Goal: Task Accomplishment & Management: Manage account settings

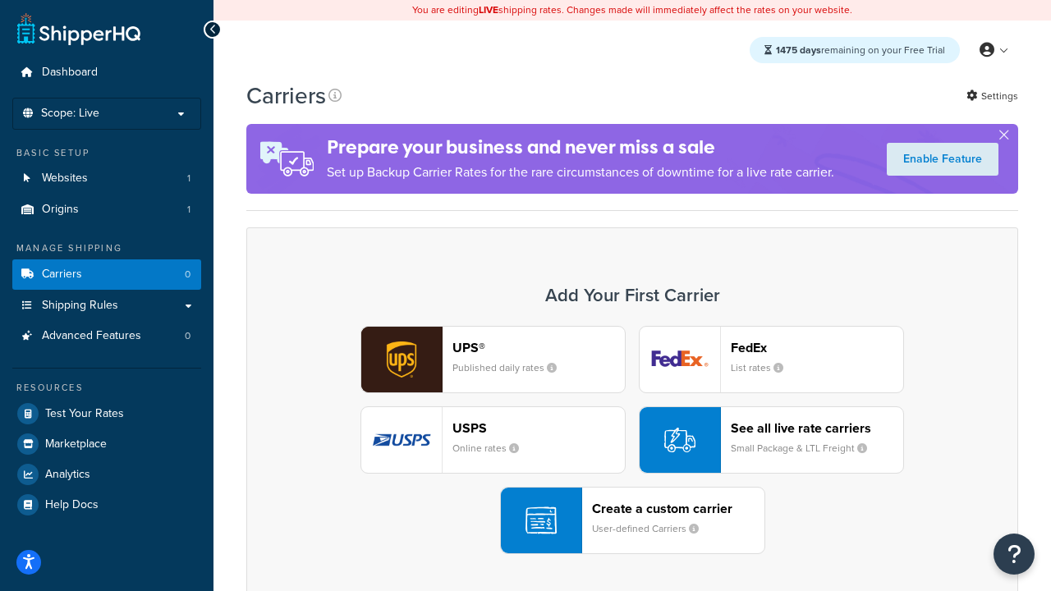
click at [632, 441] on div "UPS® Published daily rates FedEx List rates USPS Online rates See all live rate…" at bounding box center [631, 440] width 737 height 228
click at [817, 348] on header "FedEx" at bounding box center [816, 348] width 172 height 16
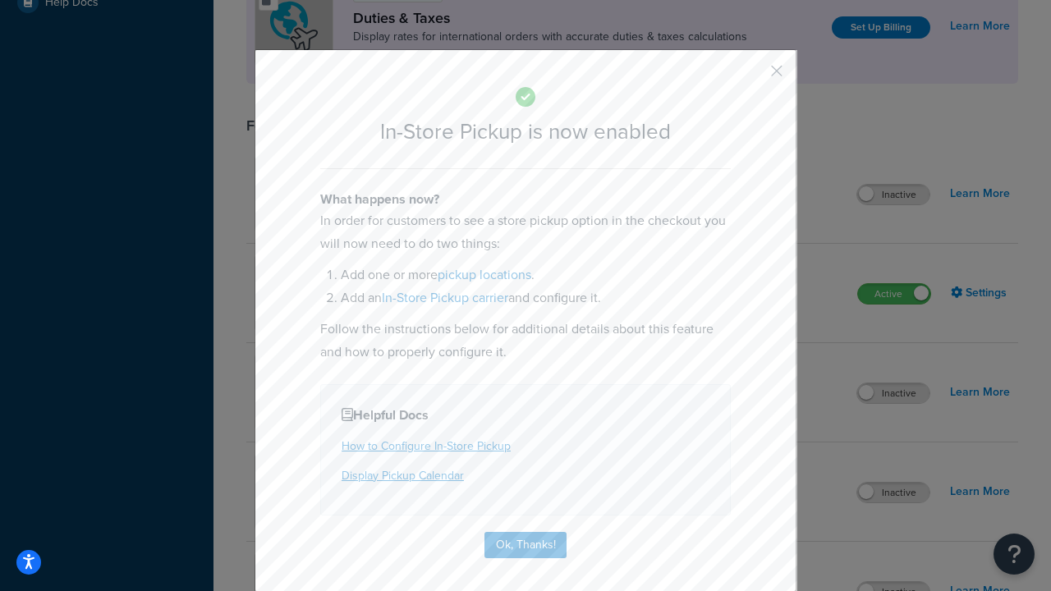
click at [752, 76] on button "button" at bounding box center [752, 77] width 4 height 4
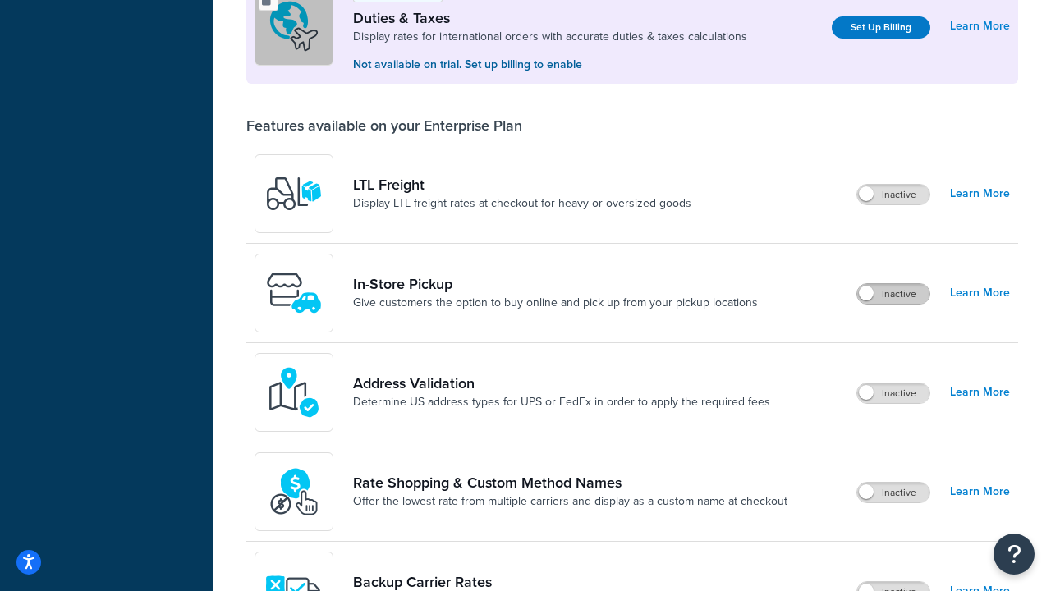
scroll to position [502, 0]
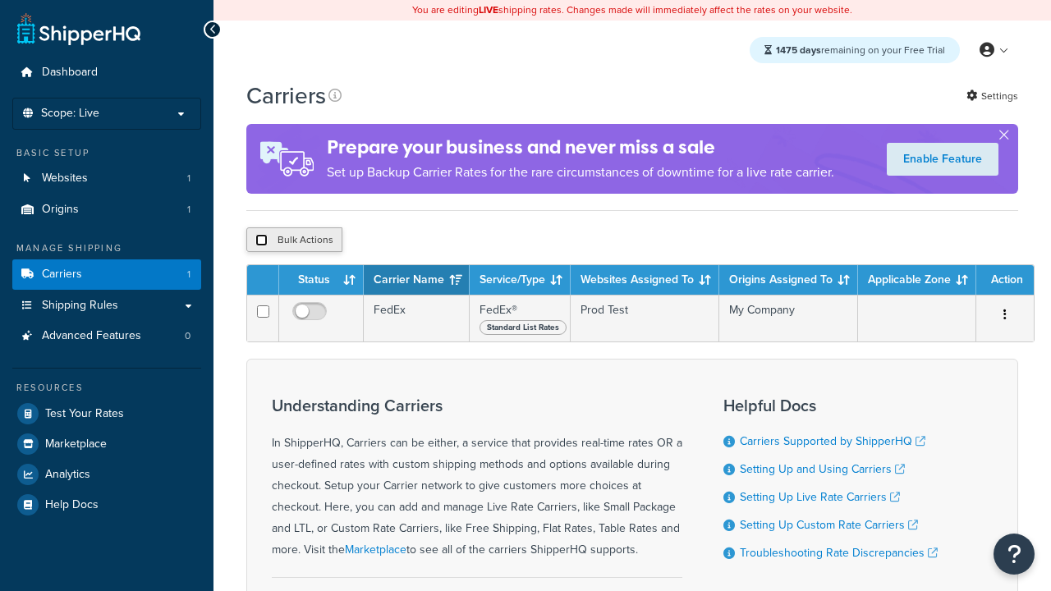
click at [261, 243] on input "checkbox" at bounding box center [261, 240] width 12 height 12
checkbox input "true"
click at [0, 0] on button "Delete" at bounding box center [0, 0] width 0 height 0
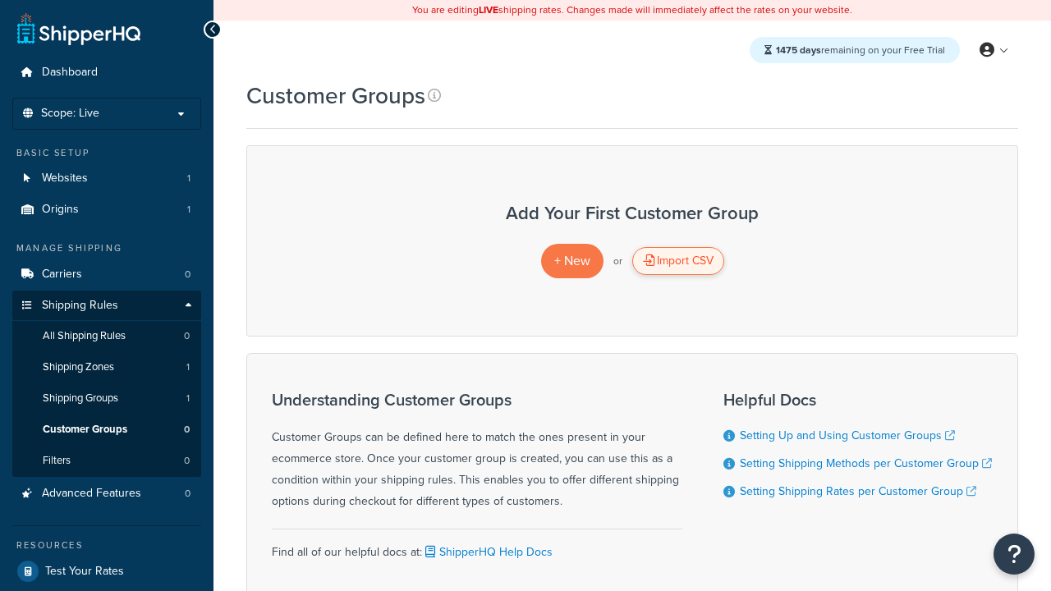
click at [677, 262] on div "Import CSV" at bounding box center [678, 261] width 92 height 28
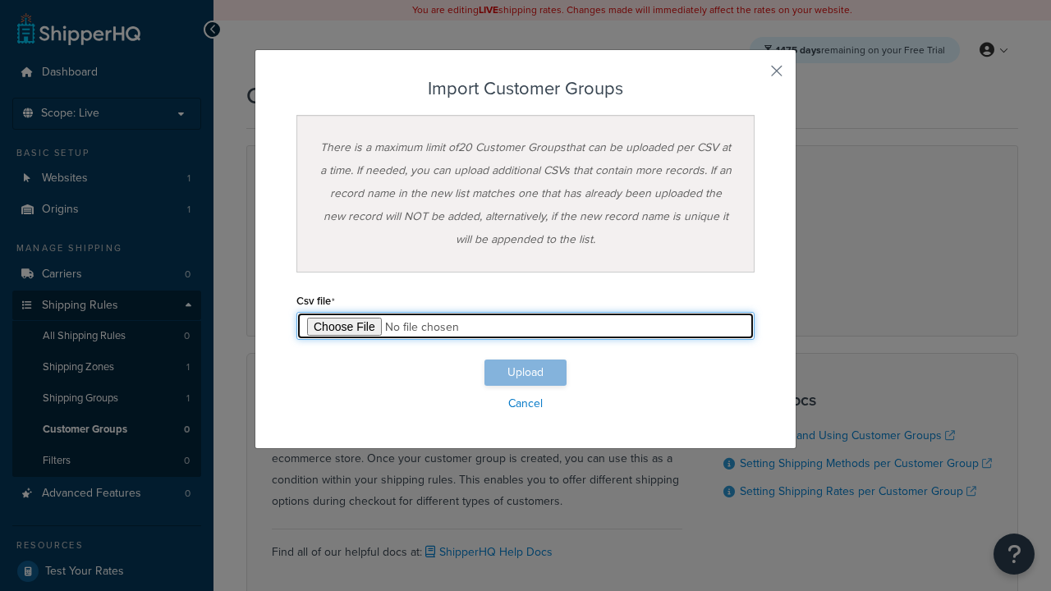
click at [525, 326] on input "file" at bounding box center [525, 326] width 458 height 28
type input "C:\fakepath\importCustomerGroupsSuccess.csv"
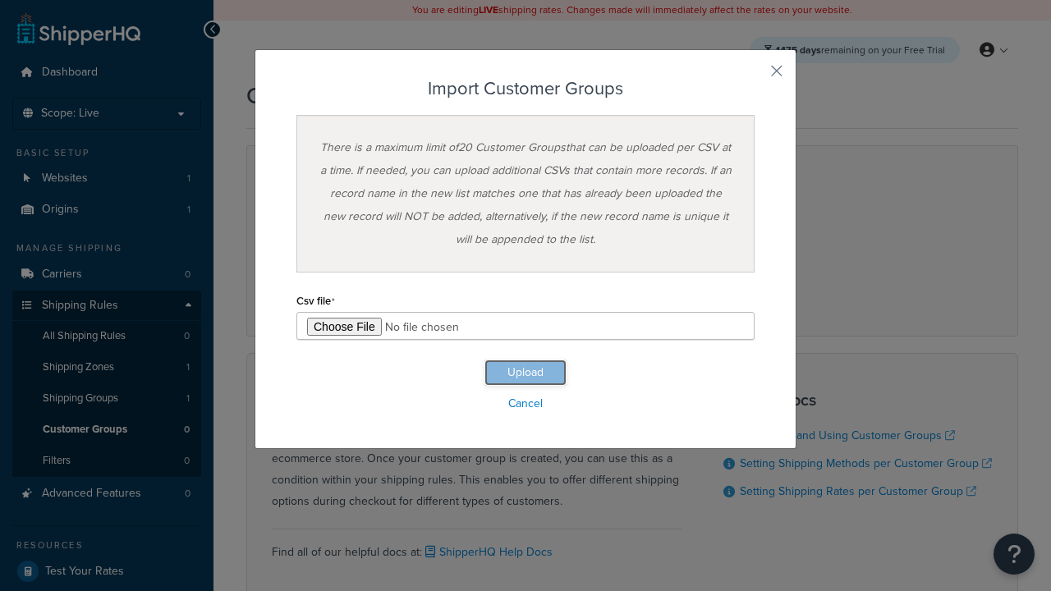
click at [525, 373] on button "Upload" at bounding box center [525, 372] width 82 height 26
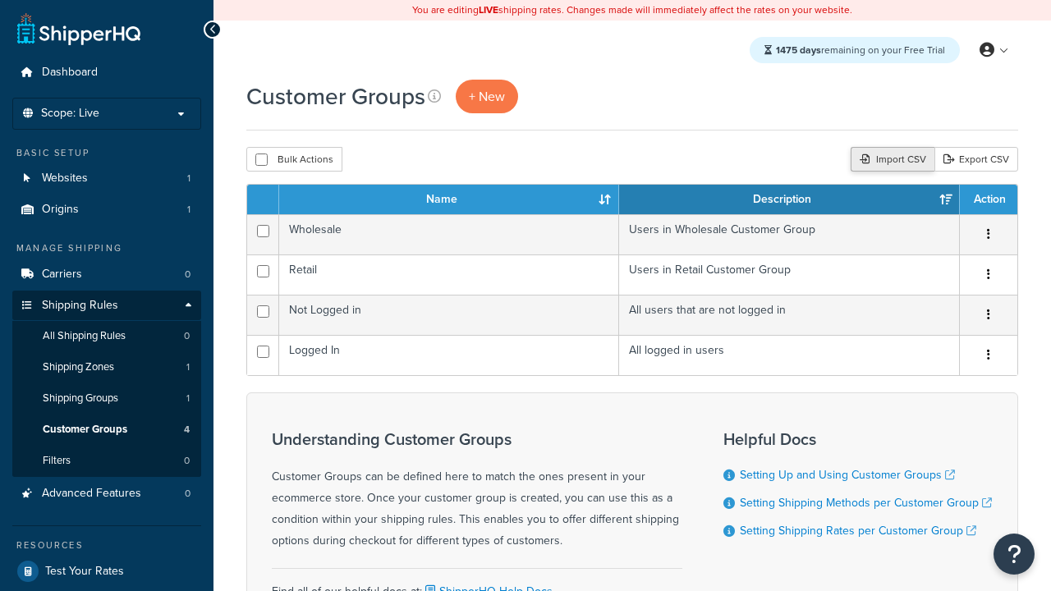
click at [890, 161] on div "Import CSV" at bounding box center [892, 159] width 84 height 25
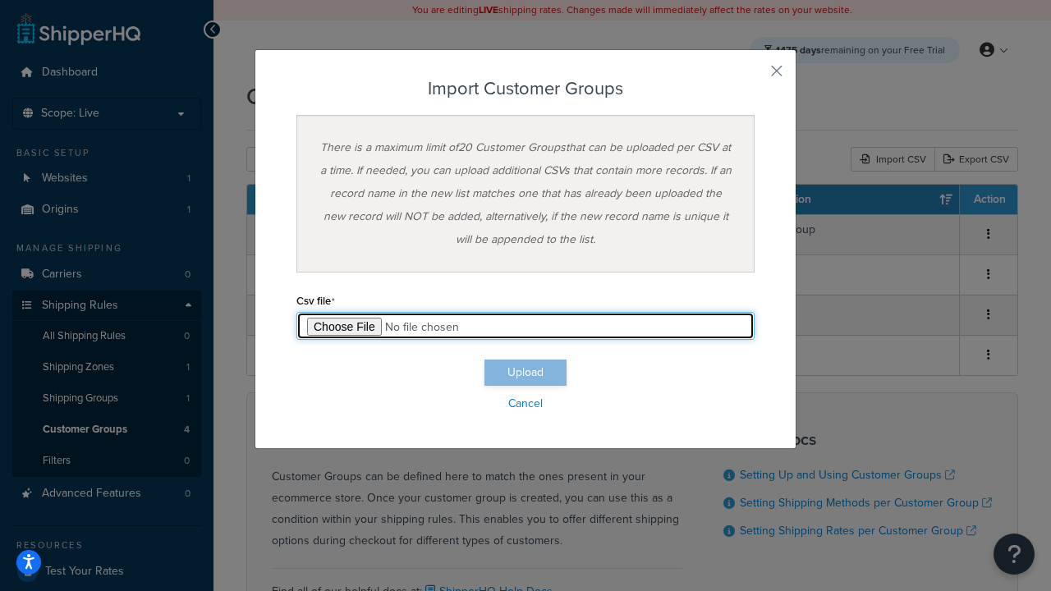
click at [525, 326] on input "file" at bounding box center [525, 326] width 458 height 28
type input "C:\fakepath\importCustomerGroupsFailure.csv"
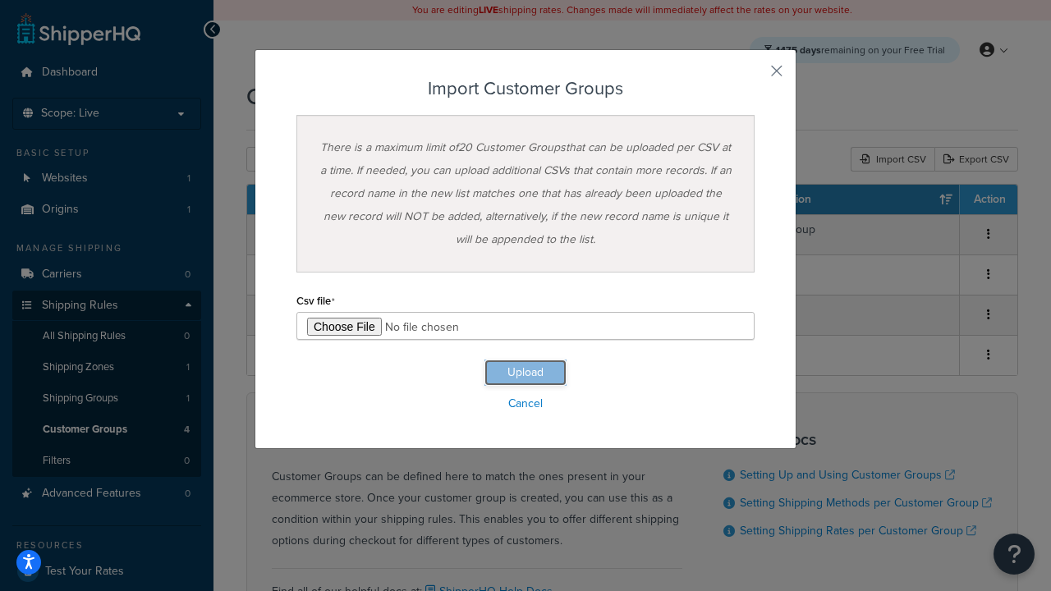
click at [525, 373] on button "Upload" at bounding box center [525, 372] width 82 height 26
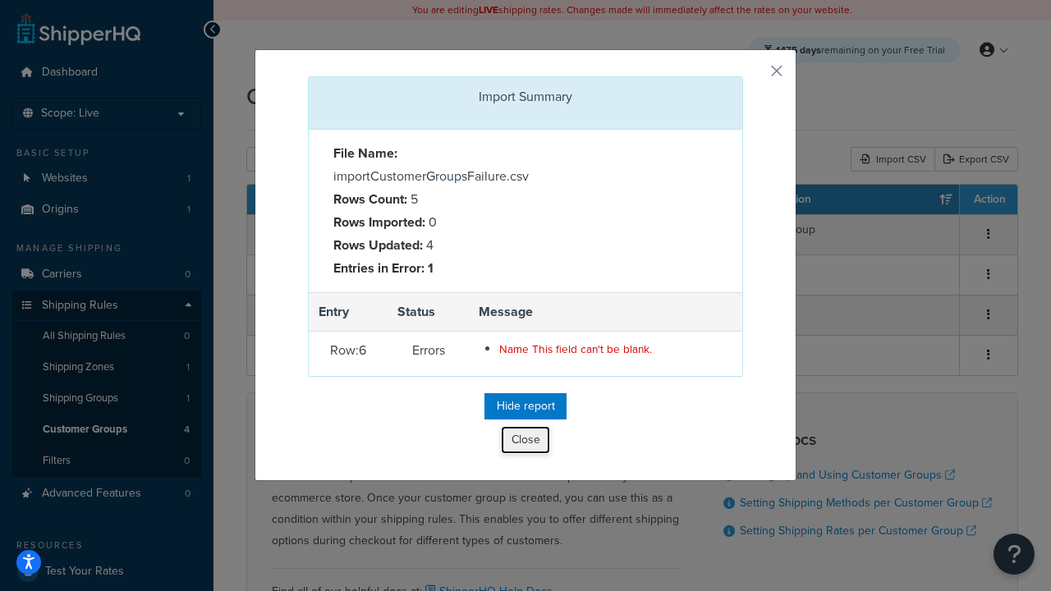
click at [525, 443] on button "Close" at bounding box center [525, 440] width 49 height 28
